Goal: Use online tool/utility: Utilize a website feature to perform a specific function

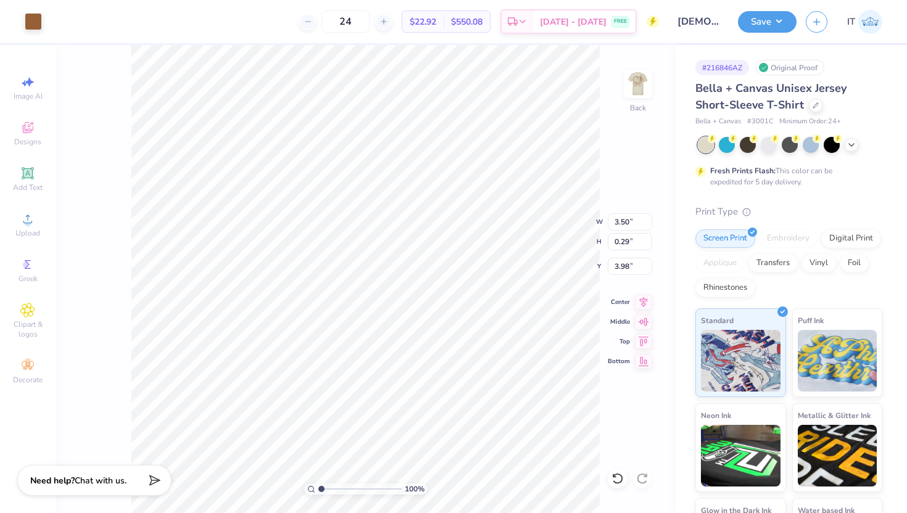
type input "3.98"
type input "4.85"
type input "0.41"
type input "4.02"
click at [767, 10] on div "Save IT" at bounding box center [822, 21] width 169 height 43
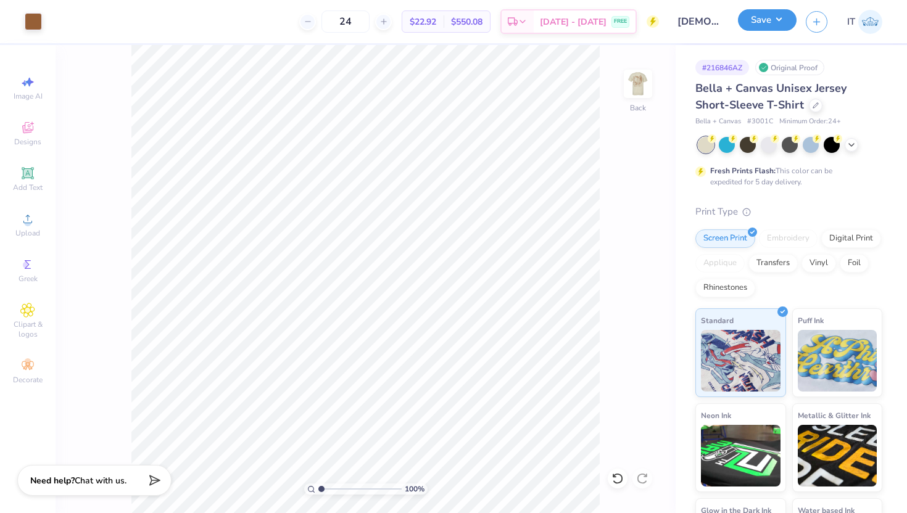
click at [773, 17] on button "Save" at bounding box center [767, 20] width 59 height 22
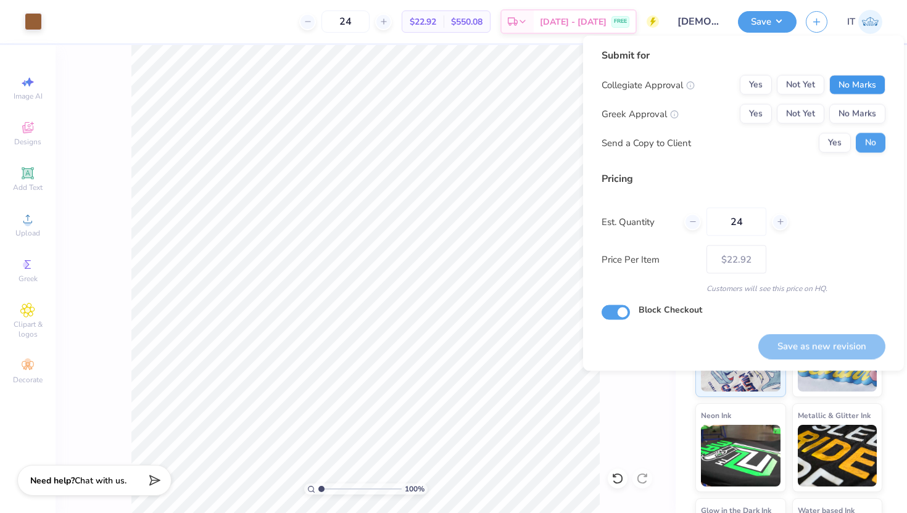
click at [849, 80] on button "No Marks" at bounding box center [857, 85] width 56 height 20
click at [861, 115] on button "No Marks" at bounding box center [857, 114] width 56 height 20
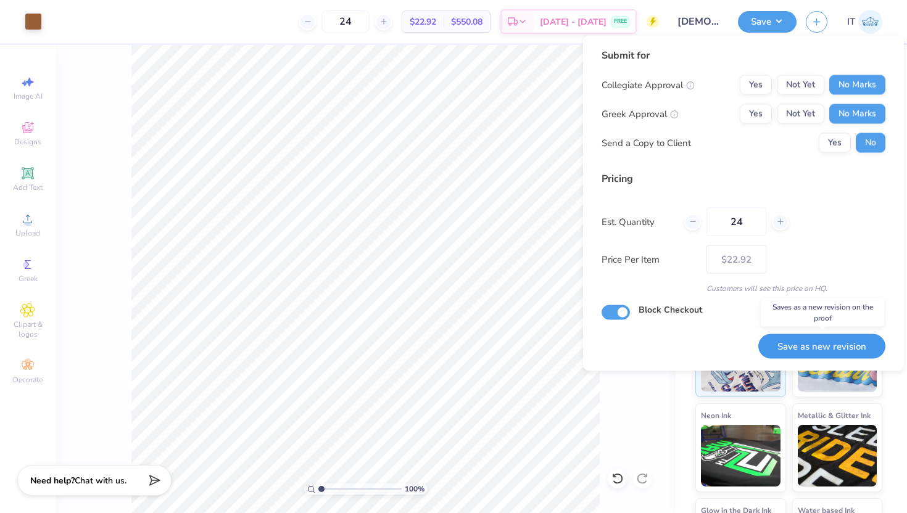
click at [817, 349] on button "Save as new revision" at bounding box center [821, 346] width 127 height 25
type input "$22.92"
